Goal: Transaction & Acquisition: Purchase product/service

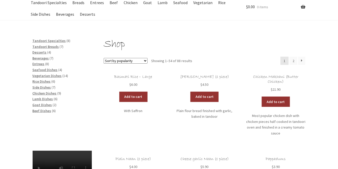
scroll to position [39, 0]
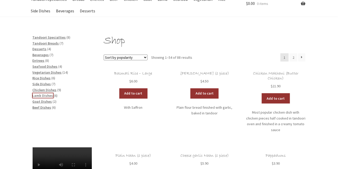
click at [38, 97] on span "Lamb Dishes" at bounding box center [43, 95] width 21 height 5
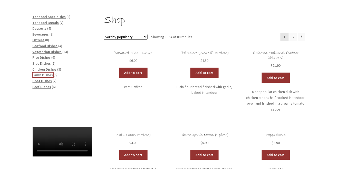
scroll to position [63, 0]
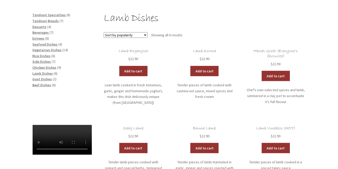
scroll to position [76, 0]
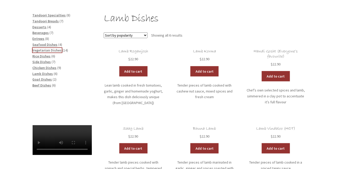
click at [39, 51] on span "Vegetarian Dishes" at bounding box center [47, 50] width 29 height 5
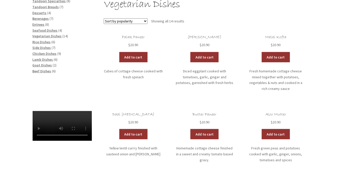
scroll to position [88, 0]
